Goal: Information Seeking & Learning: Learn about a topic

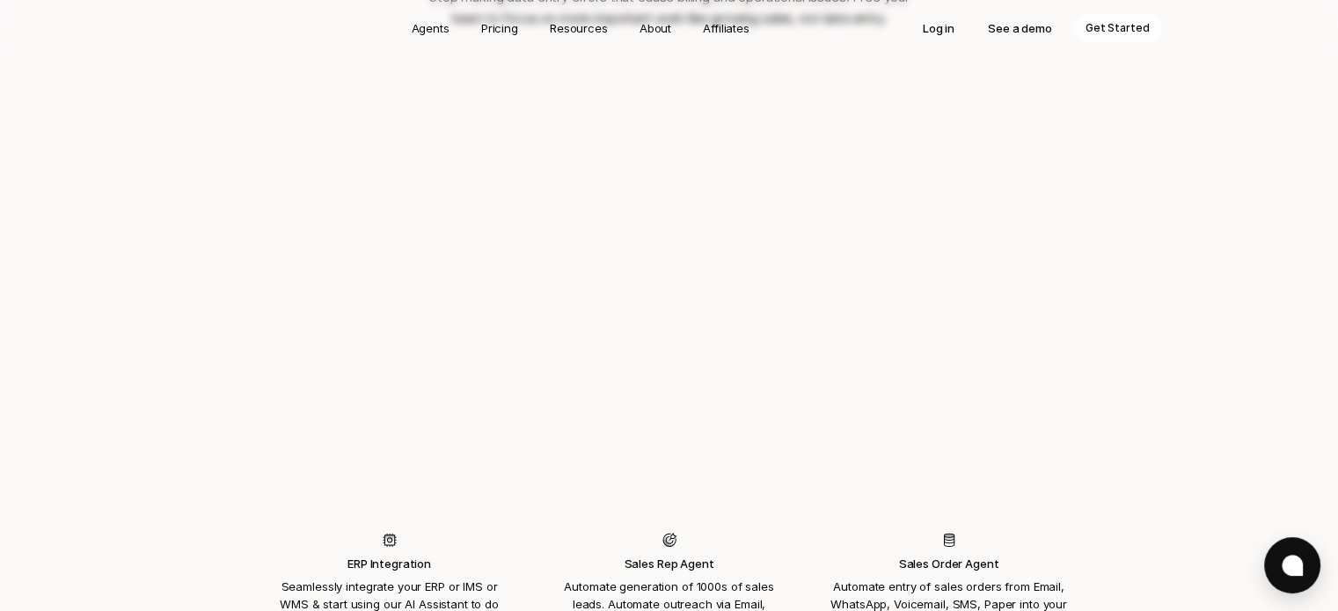
scroll to position [1495, 0]
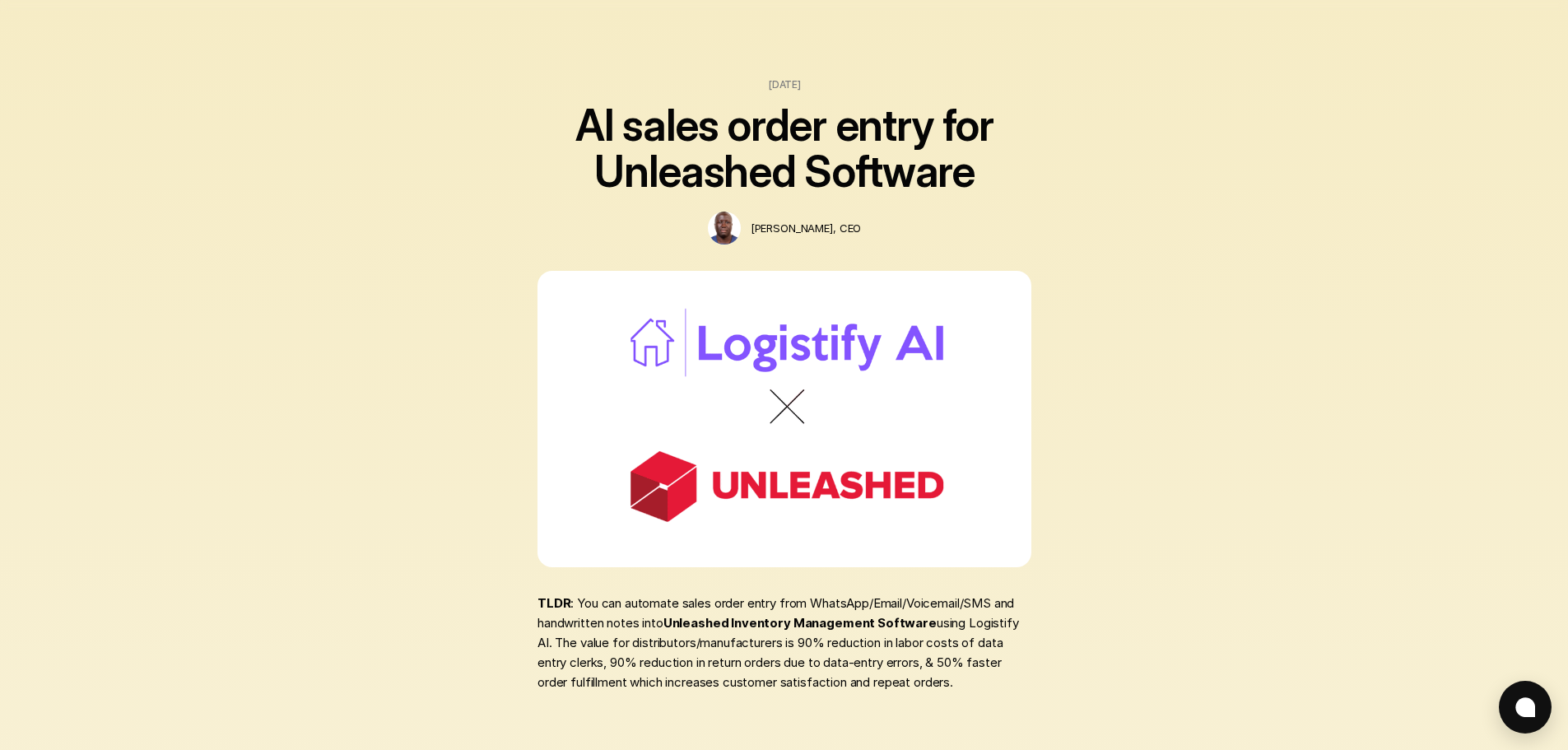
scroll to position [412, 0]
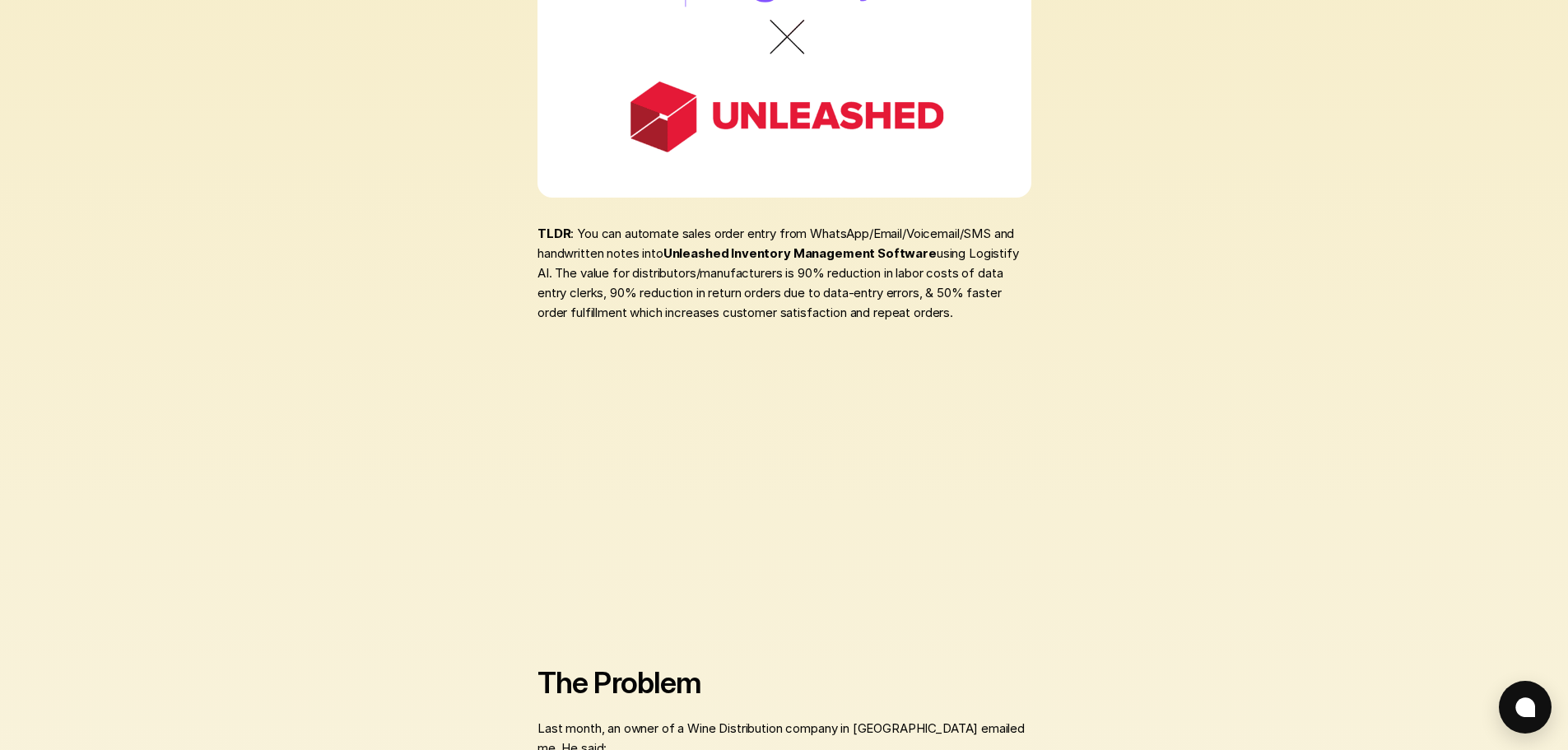
drag, startPoint x: 953, startPoint y: 257, endPoint x: 967, endPoint y: 311, distance: 55.8
click at [972, 312] on p "TLDR : You can automate sales order entry from WhatsApp/Email/Voicemail/SMS and…" at bounding box center [784, 273] width 494 height 99
click at [926, 305] on p "TLDR : You can automate sales order entry from WhatsApp/Email/Voicemail/SMS and…" at bounding box center [784, 273] width 494 height 99
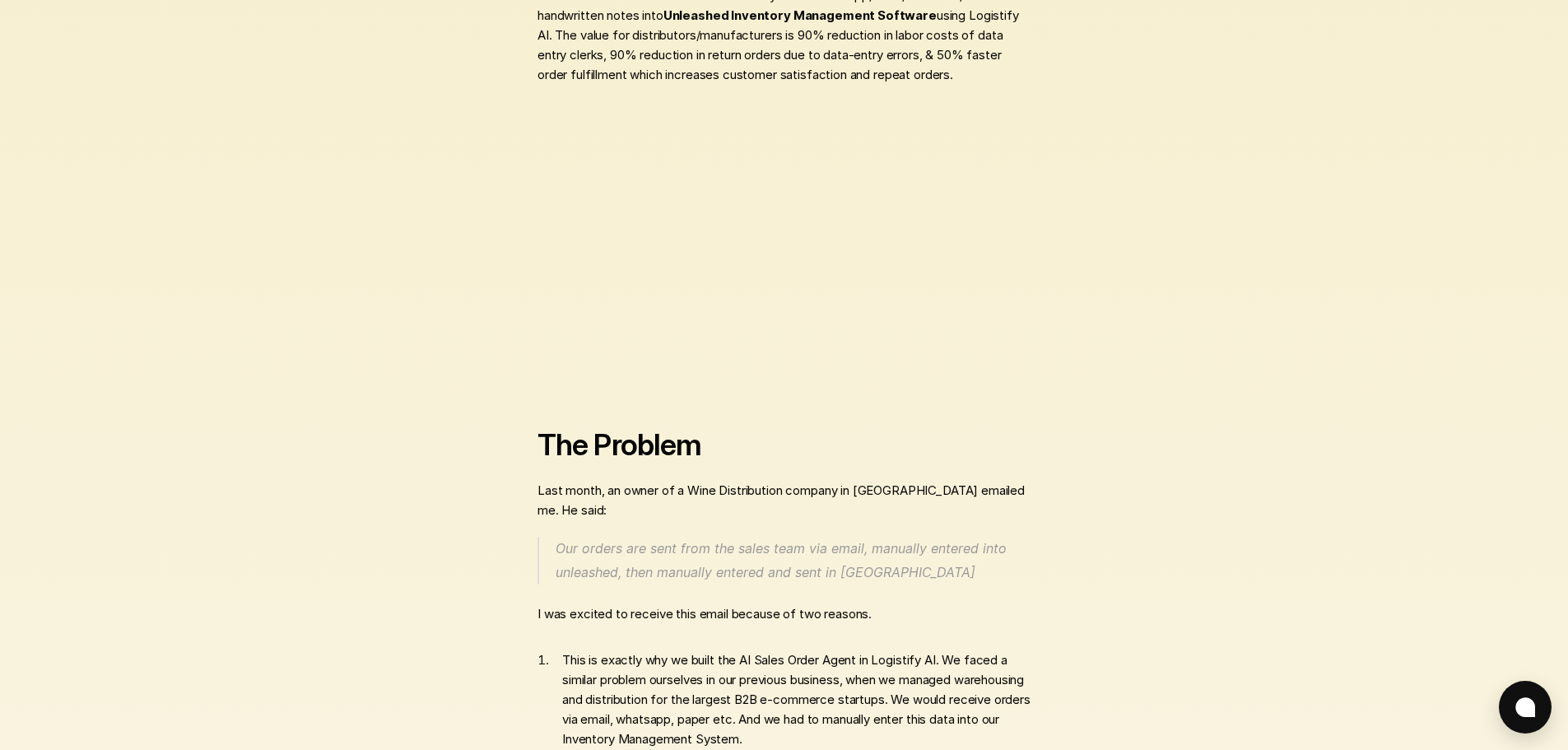
scroll to position [659, 0]
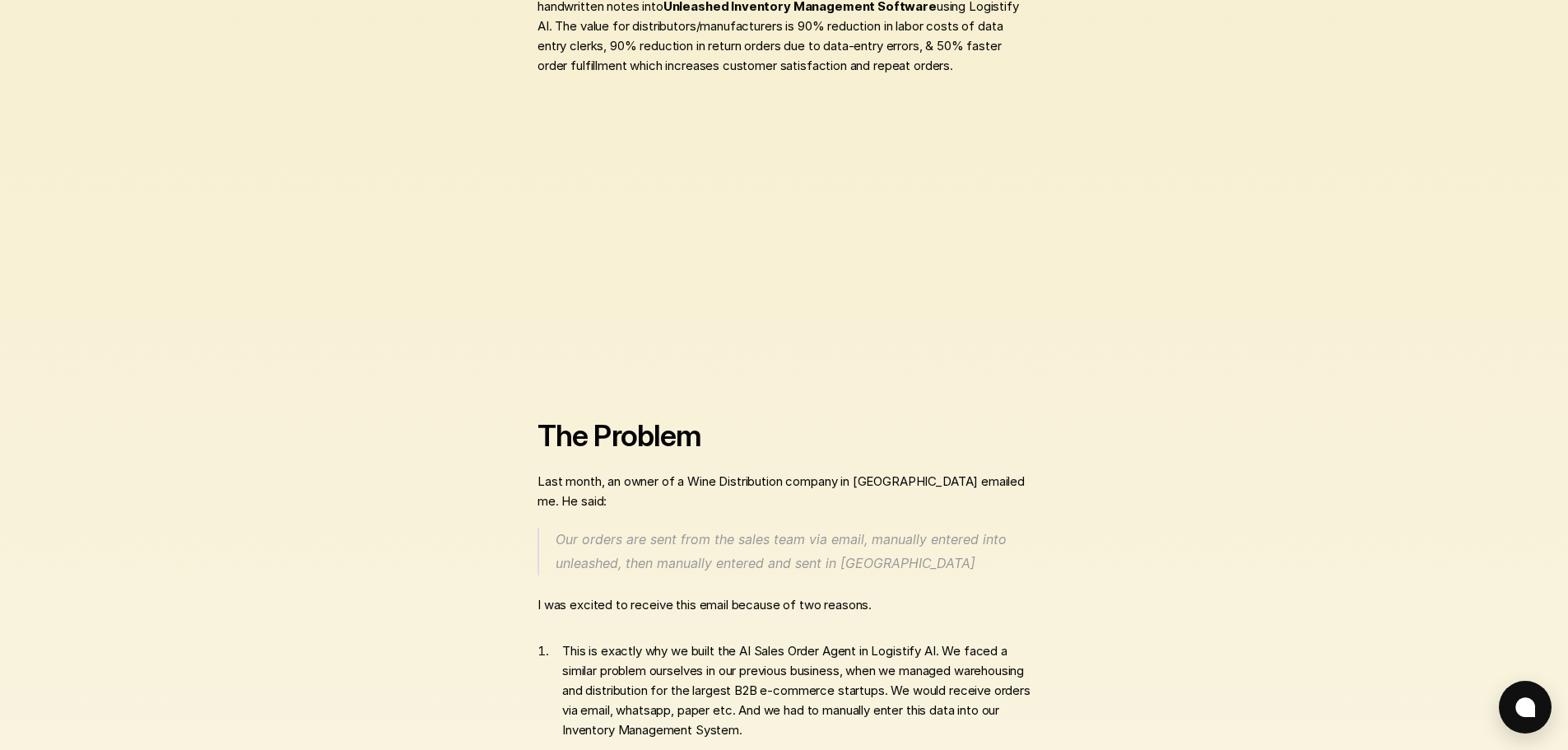
click at [609, 487] on p "Last month, an owner of a Wine Distribution company in Australia emailed me. He…" at bounding box center [784, 492] width 494 height 39
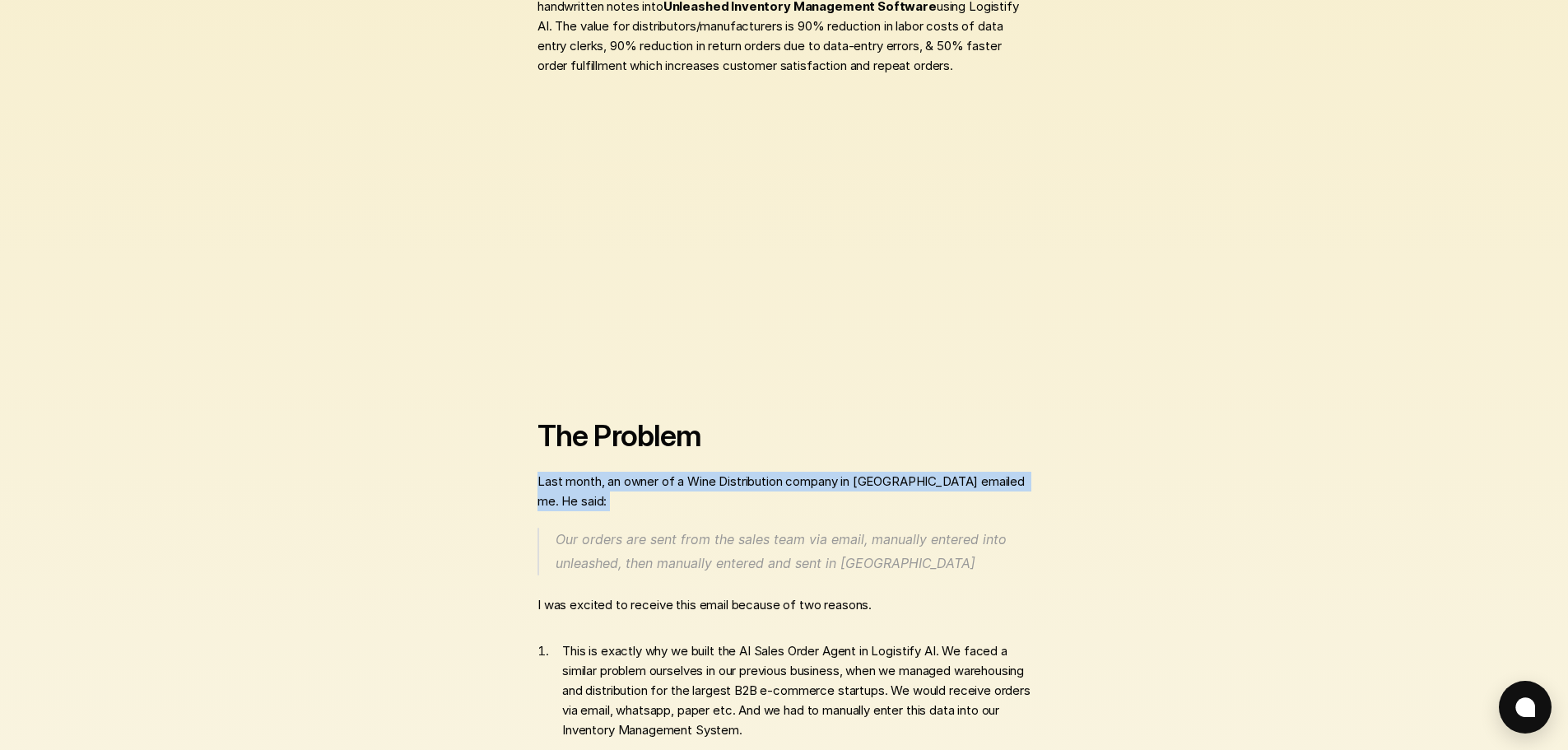
click at [609, 487] on p "Last month, an owner of a Wine Distribution company in Australia emailed me. He…" at bounding box center [784, 492] width 494 height 39
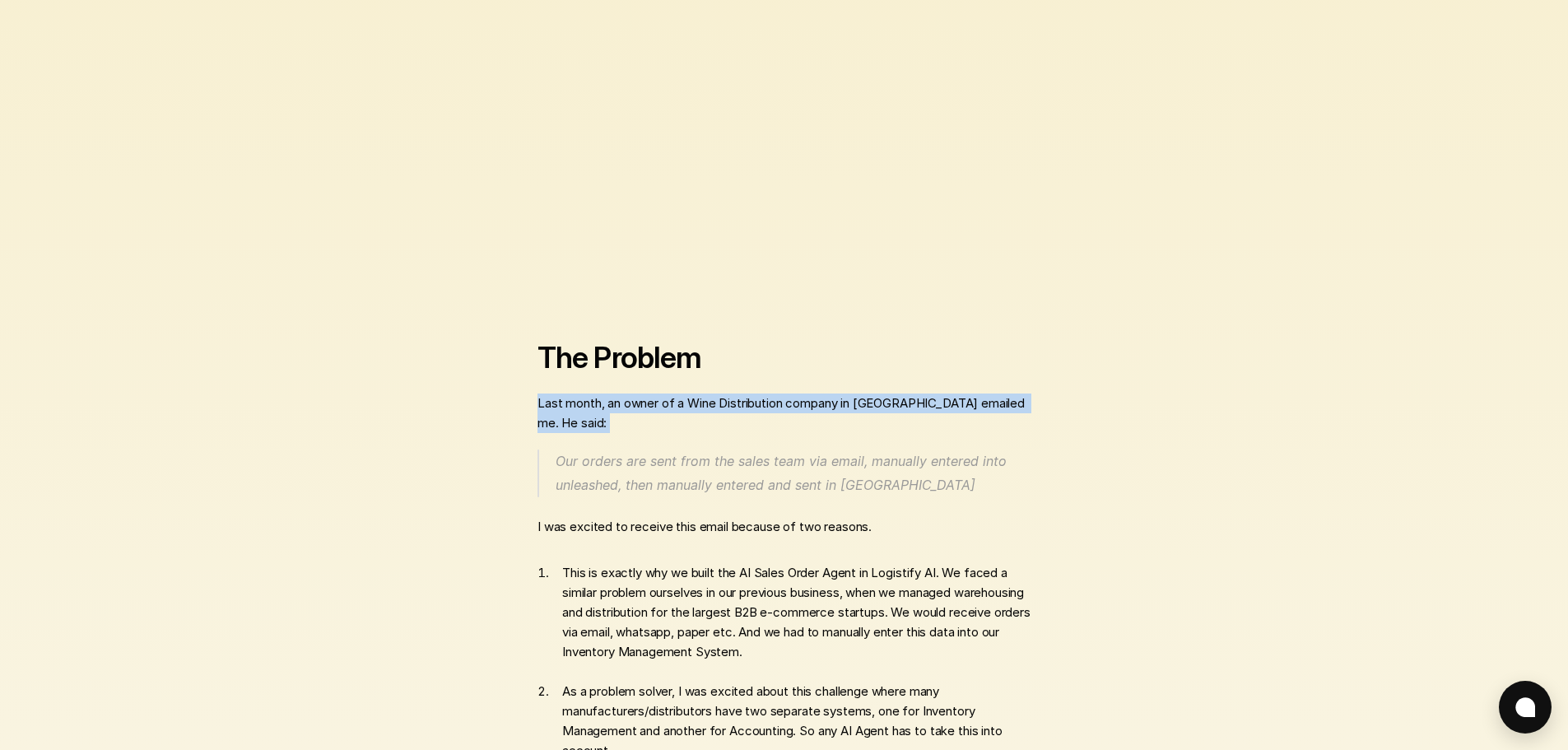
scroll to position [823, 0]
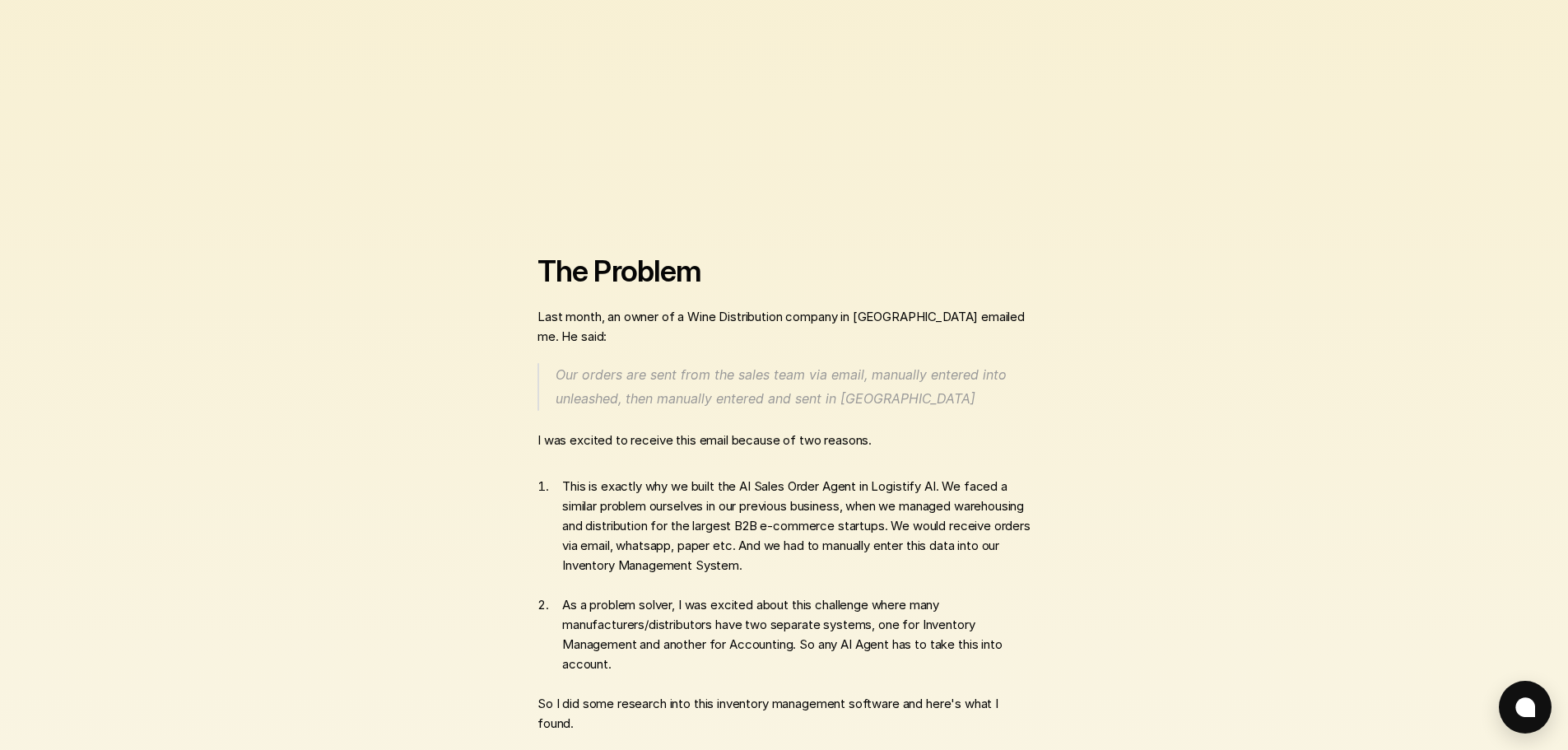
click at [572, 448] on p "I was excited to receive this email because of two reasons." at bounding box center [784, 440] width 494 height 20
click at [572, 449] on p "I was excited to receive this email because of two reasons." at bounding box center [784, 440] width 494 height 20
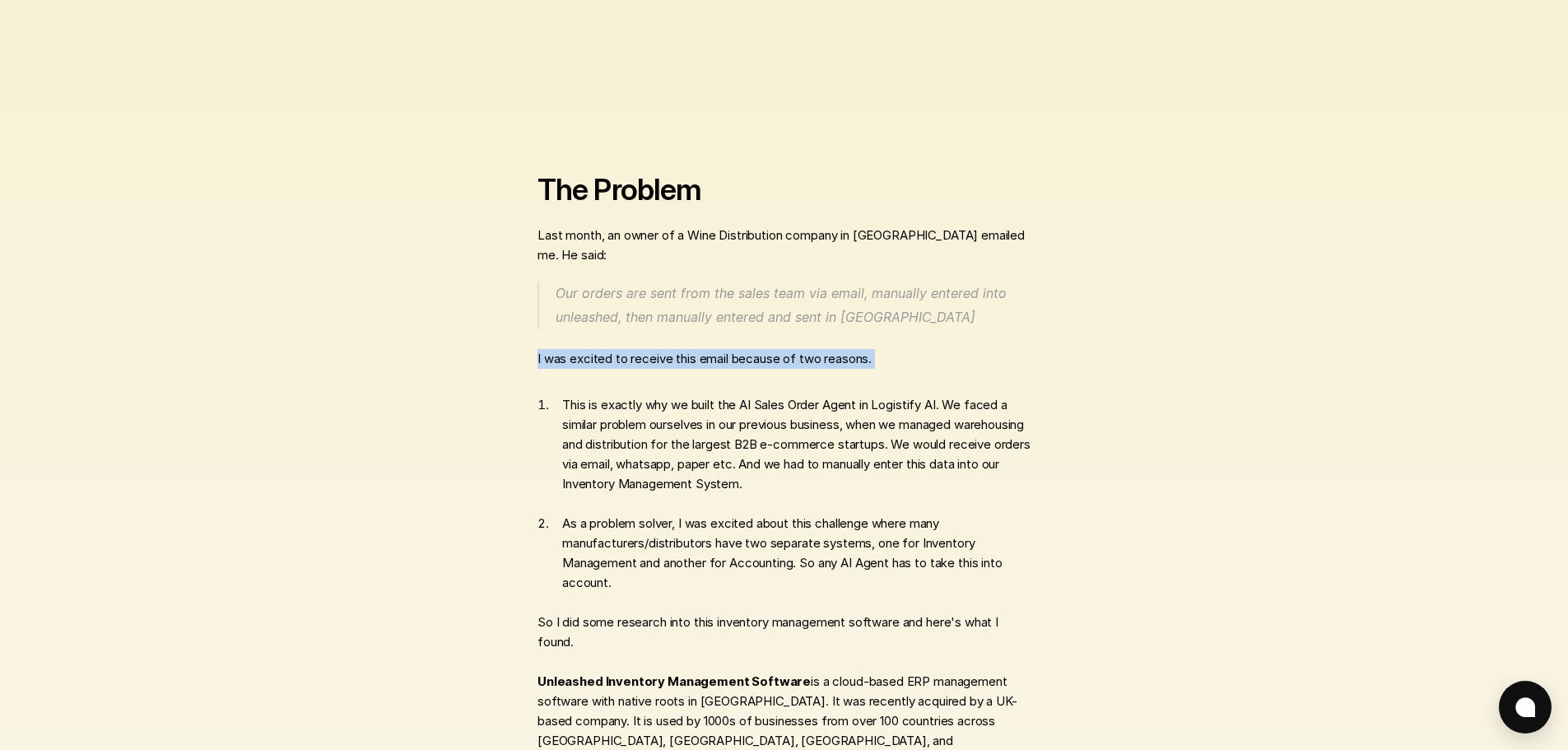
scroll to position [905, 0]
click at [770, 468] on p "This is exactly why we built the AI Sales Order Agent in Logistify AI. We faced…" at bounding box center [797, 444] width 469 height 99
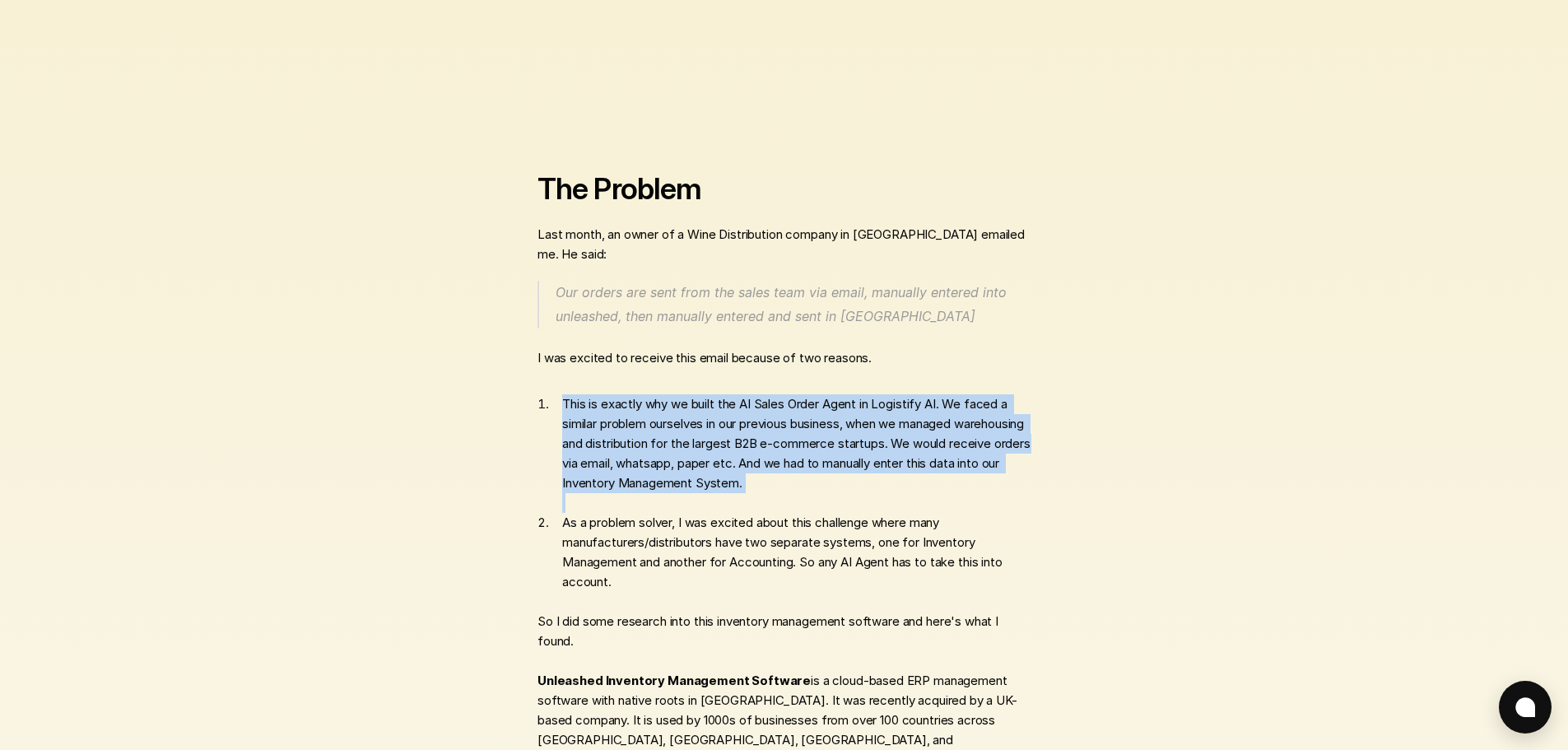
click at [770, 468] on p "This is exactly why we built the AI Sales Order Agent in Logistify AI. We faced…" at bounding box center [797, 444] width 469 height 99
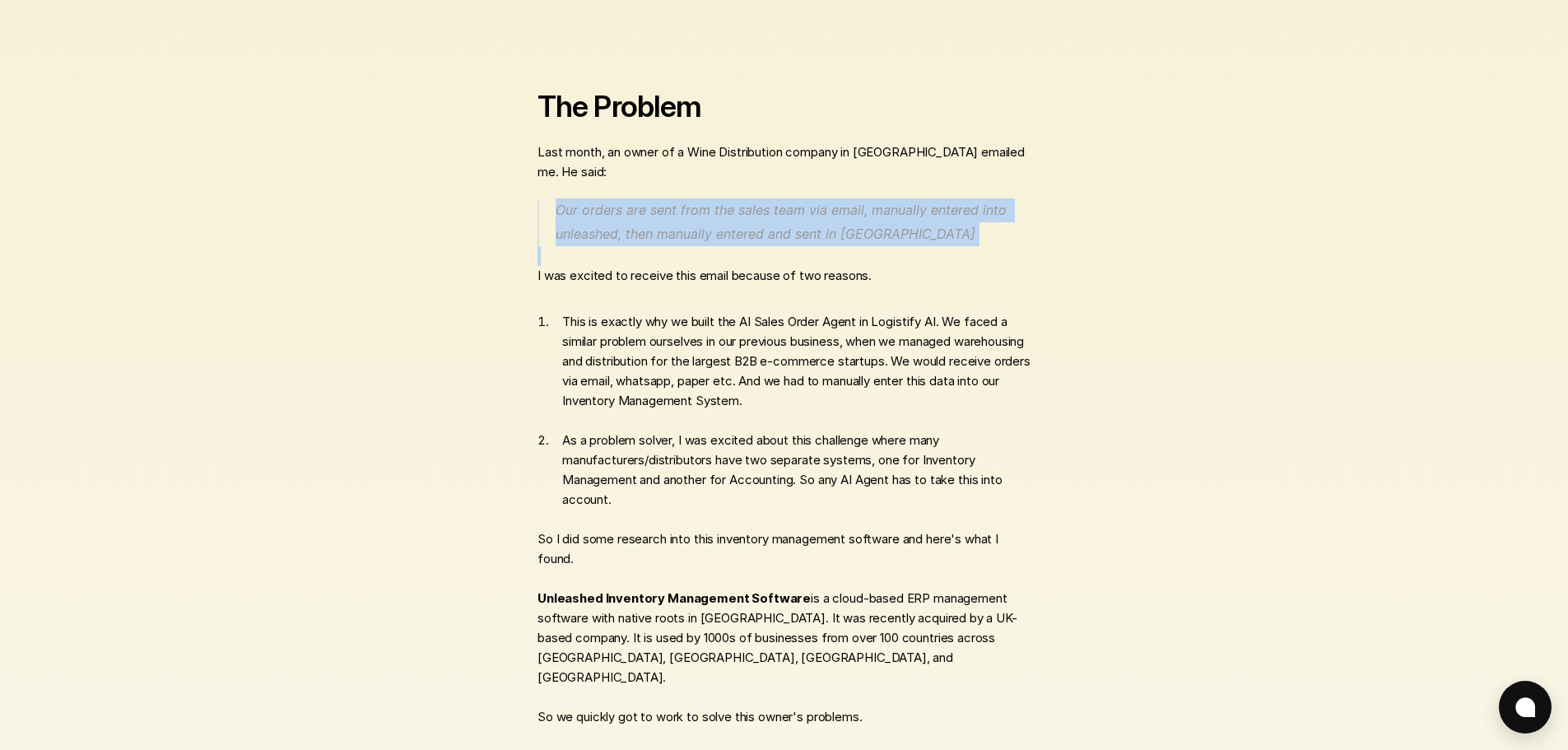
drag, startPoint x: 558, startPoint y: 205, endPoint x: 874, endPoint y: 249, distance: 319.0
click at [874, 249] on div "TLDR : You can automate sales order entry from WhatsApp/Email/Voicemail/SMS and…" at bounding box center [784, 467] width 494 height 1640
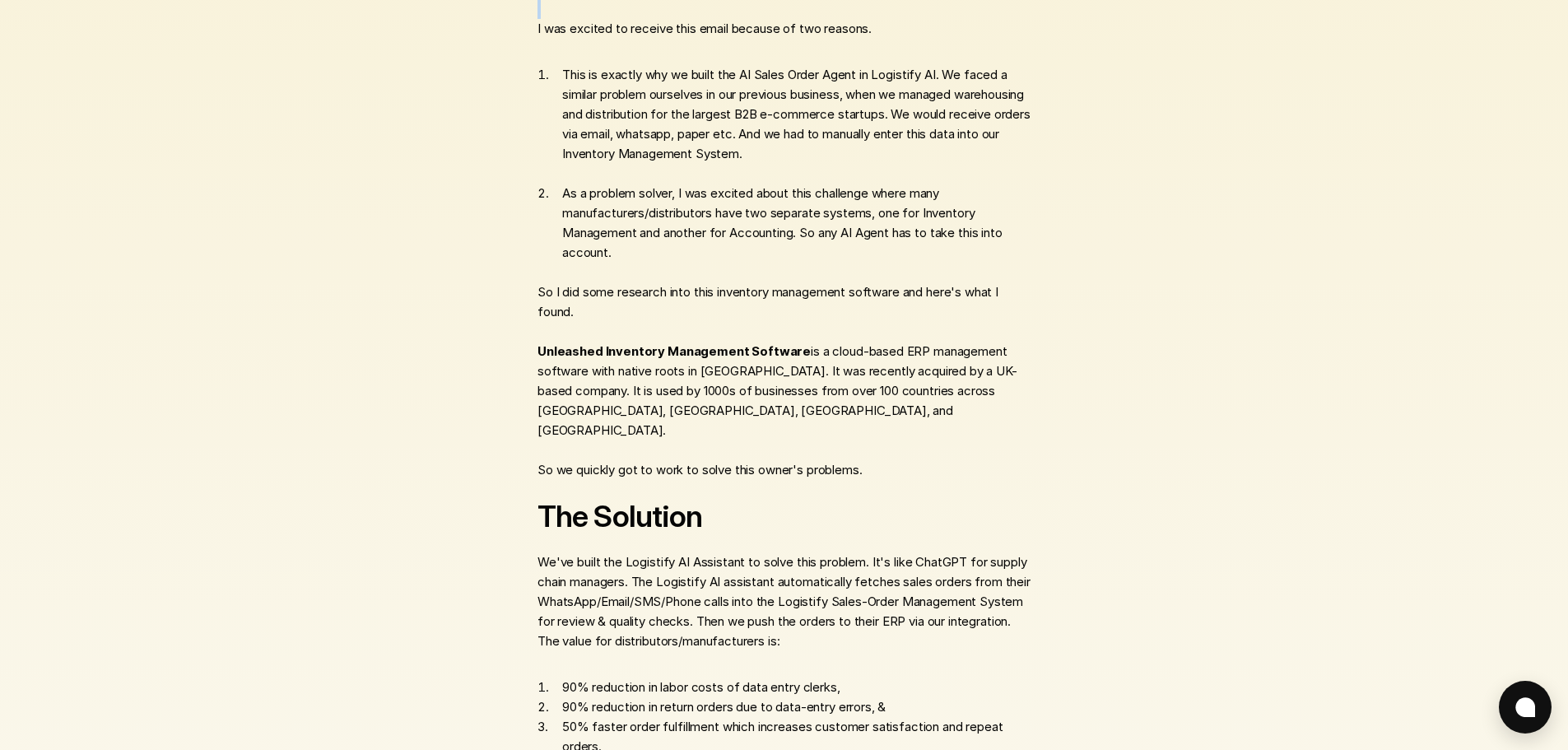
scroll to position [1317, 0]
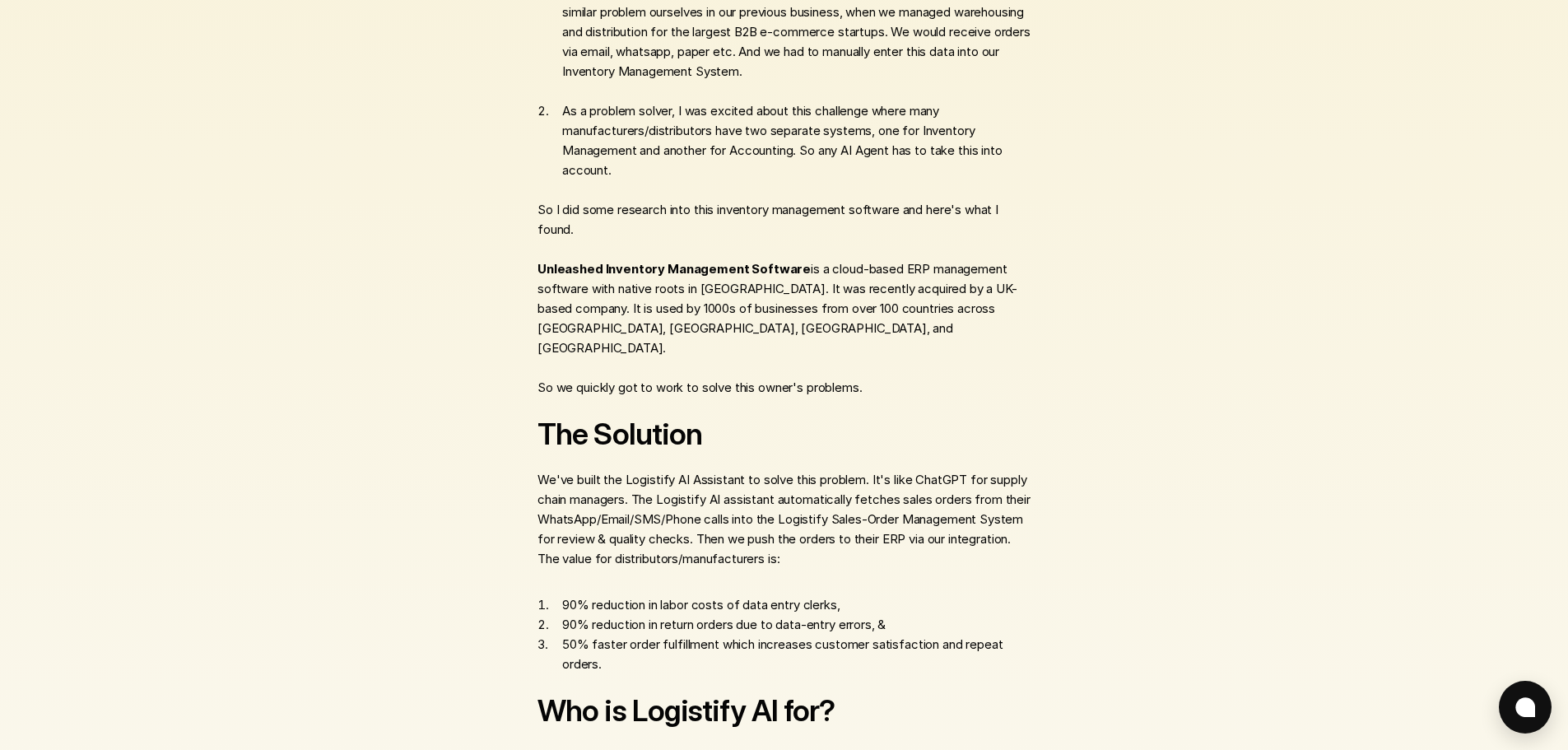
click at [740, 596] on p "90% reduction in labor costs of data entry clerks," at bounding box center [797, 605] width 469 height 20
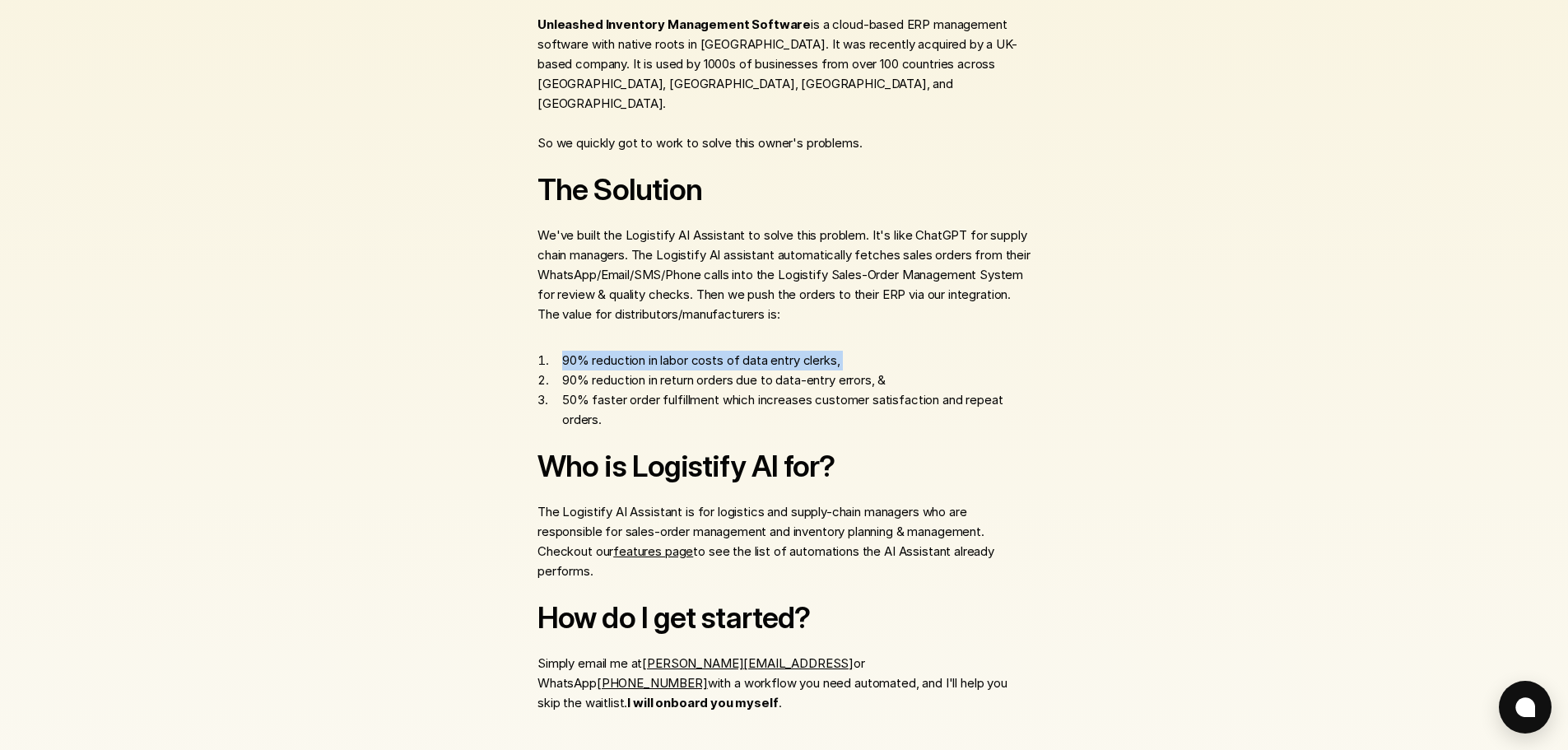
scroll to position [1565, 0]
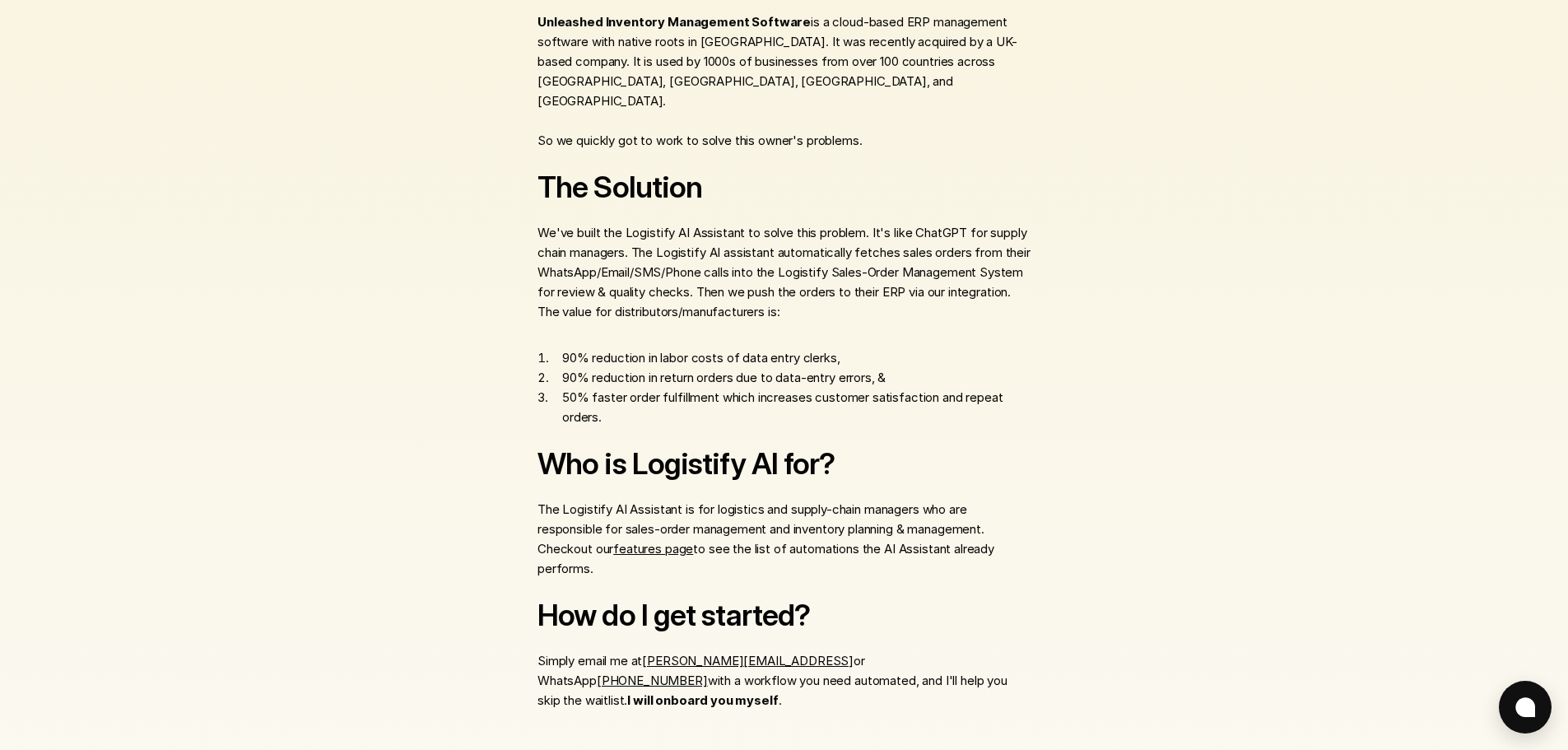
click at [687, 500] on p "The Logistify AI Assistant is for logistics and supply-chain managers who are r…" at bounding box center [784, 539] width 494 height 79
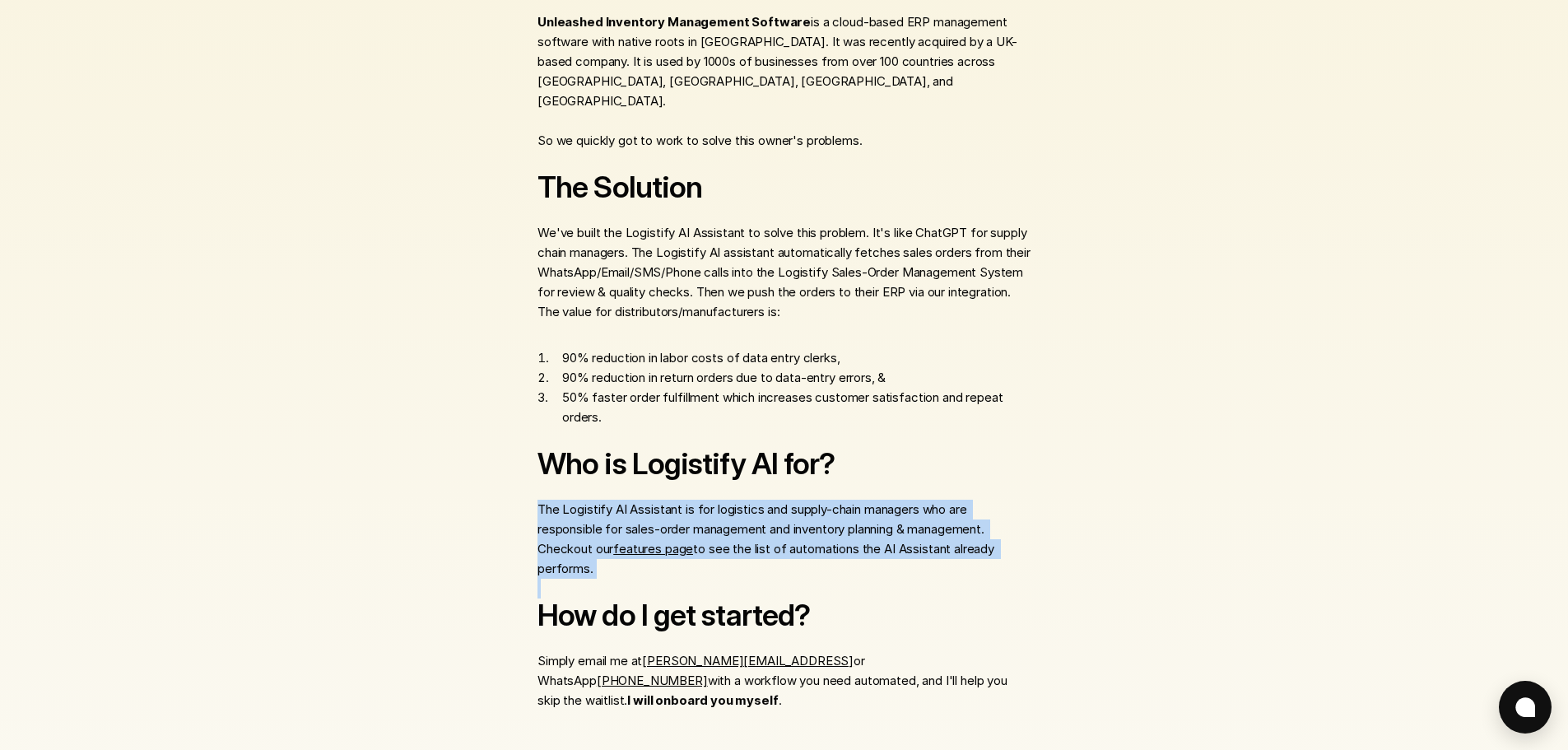
click at [687, 500] on p "The Logistify AI Assistant is for logistics and supply-chain managers who are r…" at bounding box center [784, 539] width 494 height 79
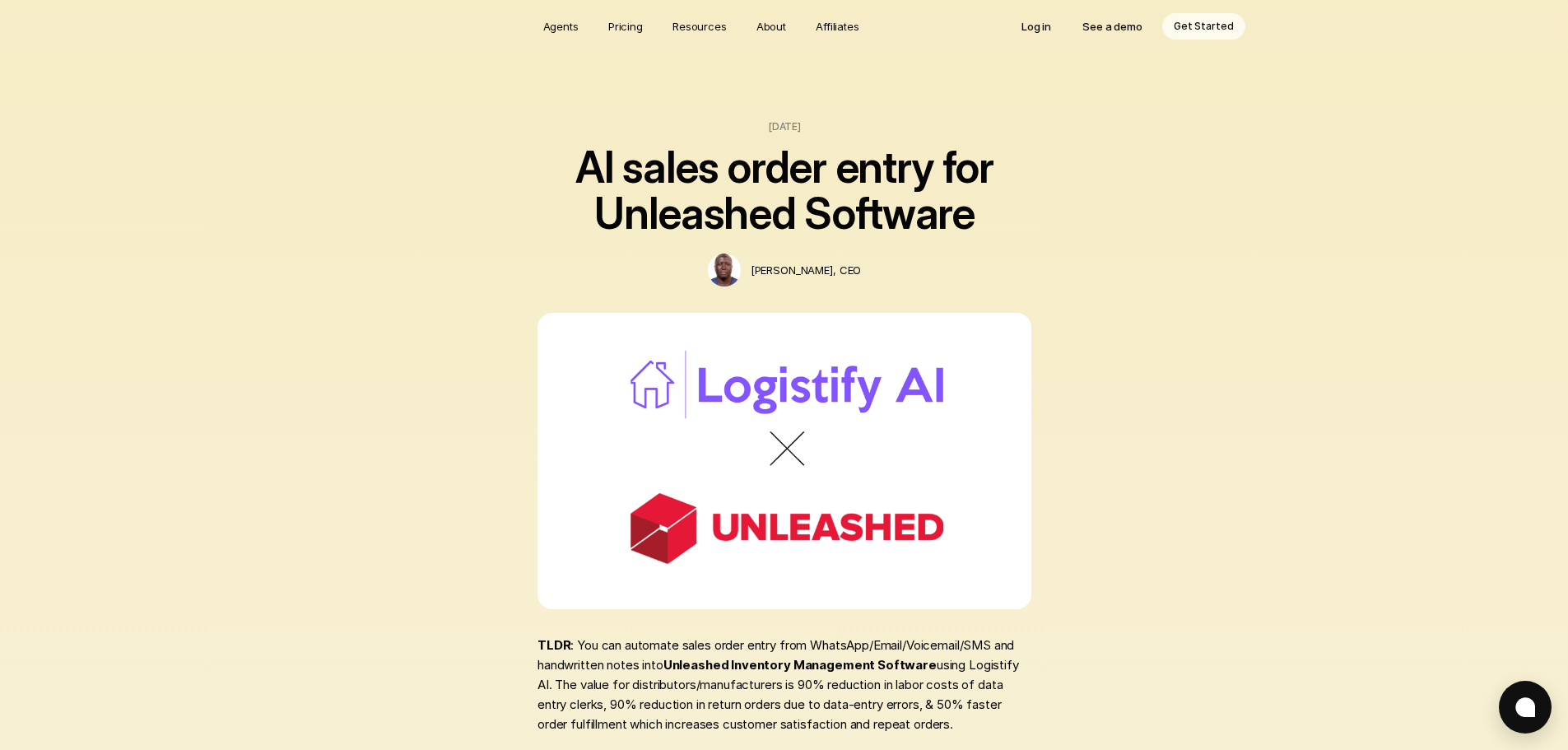
scroll to position [494, 0]
